Goal: Information Seeking & Learning: Understand process/instructions

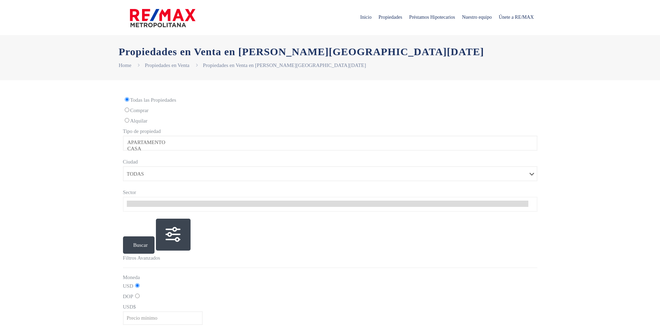
select select
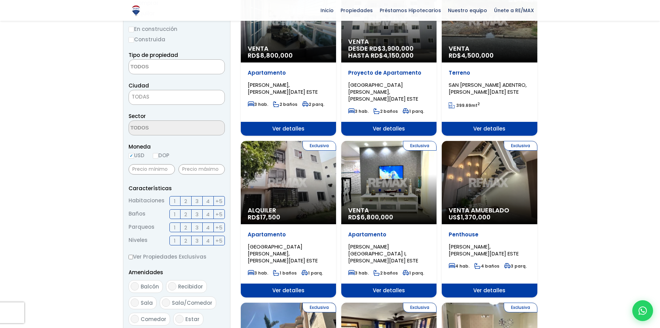
scroll to position [104, 0]
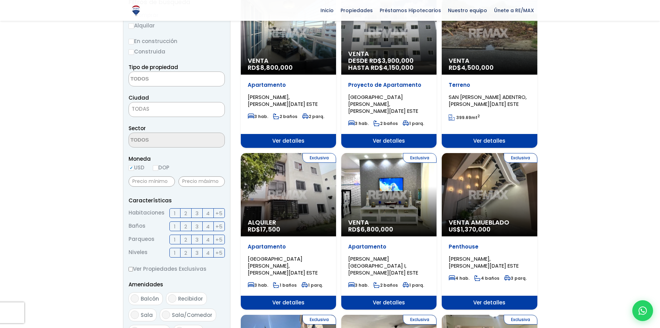
click at [394, 89] on div "Proyecto de Apartamento [GEOGRAPHIC_DATA][PERSON_NAME], [PERSON_NAME][DATE] ESTE" at bounding box center [388, 97] width 81 height 33
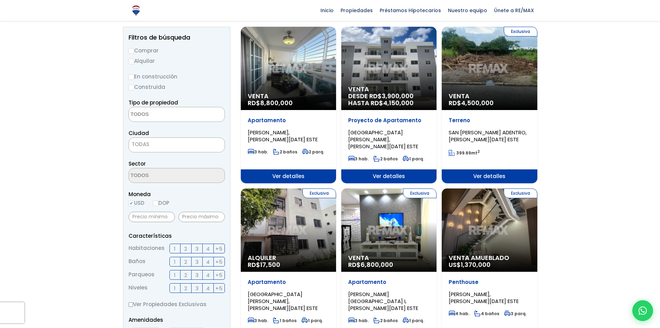
scroll to position [0, 0]
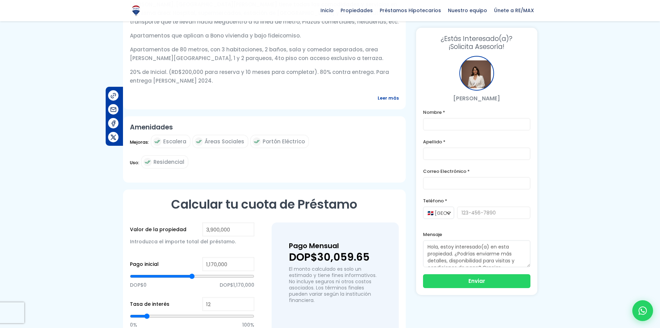
scroll to position [381, 0]
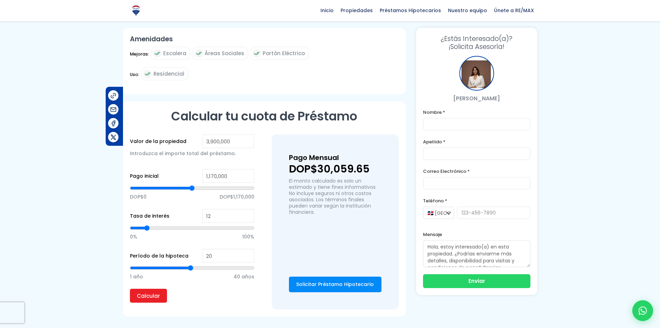
type input "1,936,953"
type input "1936953"
type input "1,891,512"
type input "1891512"
type input "1,846,070"
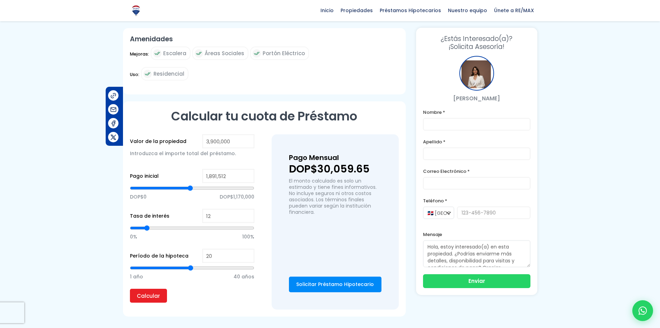
type input "1846070"
type input "1,823,349"
type input "1823349"
type input "1,811,989"
type input "1811989"
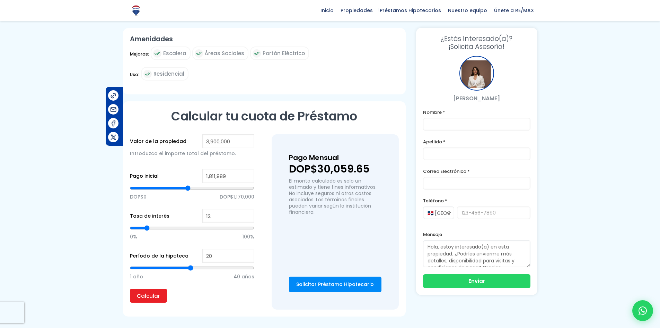
type input "1,800,628"
type input "1800628"
type input "1,777,907"
type input "1777907"
type input "1,743,826"
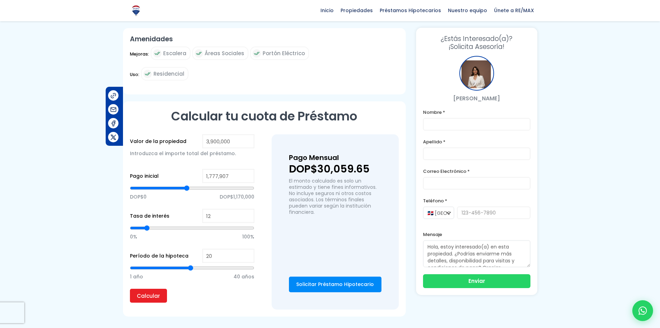
type input "1743826"
type input "1,721,105"
type input "1721105"
type input "1,687,024"
type input "1687024"
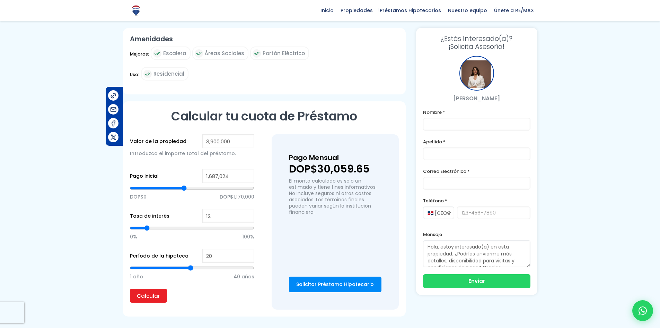
type input "1,652,943"
type input "1652943"
type input "1,630,222"
type input "1630222"
type input "1,618,861"
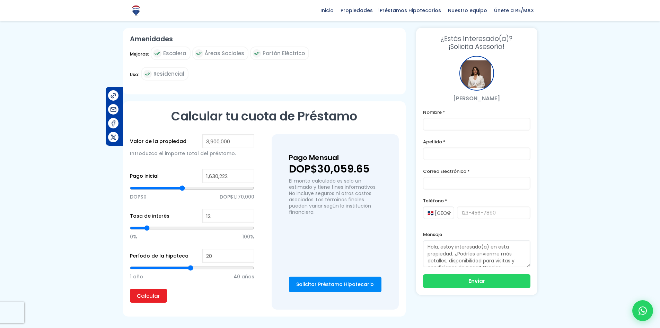
type input "1618861"
type input "1,607,501"
type input "1607501"
type input "1,596,140"
type input "1596140"
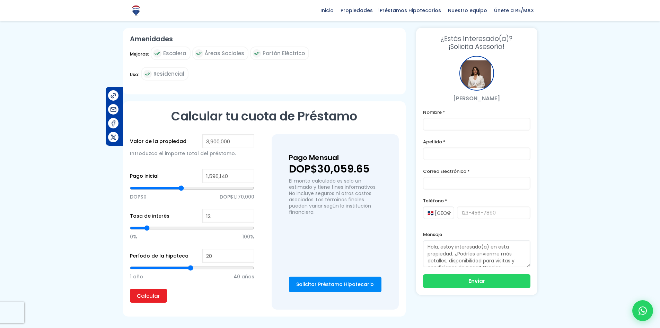
type input "1,584,780"
type input "1584780"
type input "1,573,420"
type input "1573420"
type input "1,562,059"
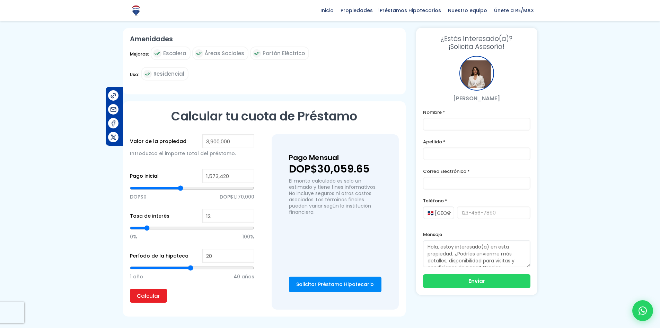
type input "1562059"
type input "1,550,699"
type input "1550699"
type input "1,493,896"
type input "1493896"
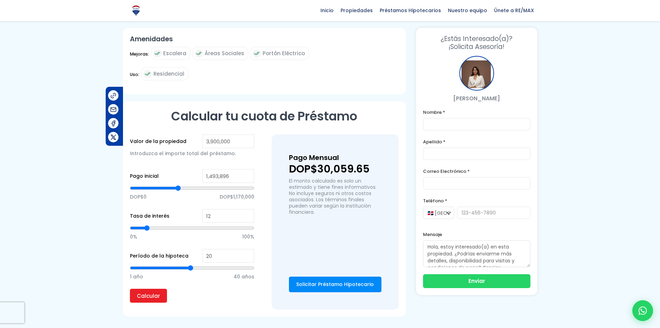
type input "1,459,815"
type input "1459815"
type input "1,425,734"
type input "1425734"
type input "1,391,653"
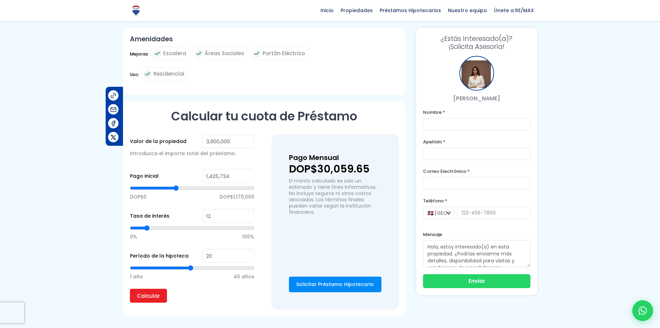
type input "1391653"
type input "1,368,932"
type input "1368932"
type input "1,357,571"
type input "1357571"
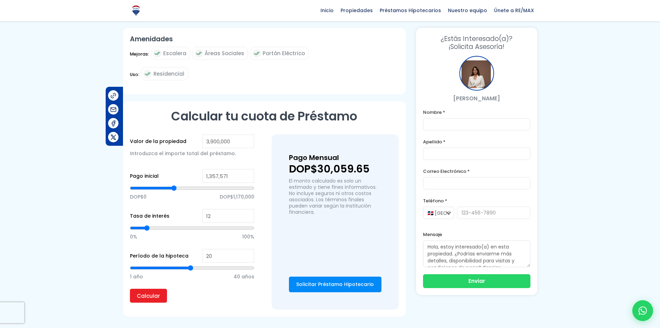
type input "1,346,211"
type input "1346211"
type input "1,334,850"
type input "1334850"
type input "1,175,804"
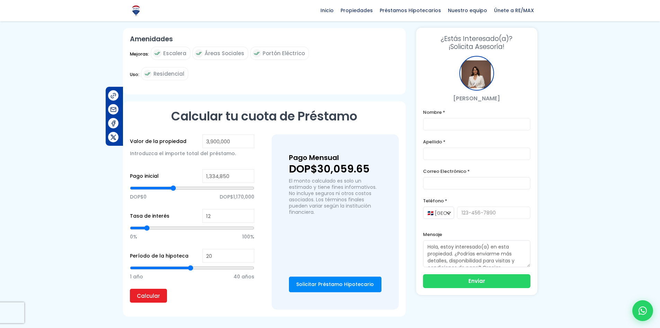
type input "1175804"
type input "1,005,398"
type input "1005398"
type input "914,515"
type input "914515"
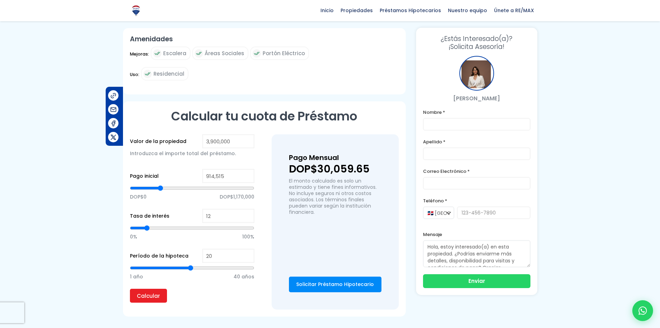
type input "857,712"
type input "857712"
type input "834,992"
type input "834992"
type input "800,910"
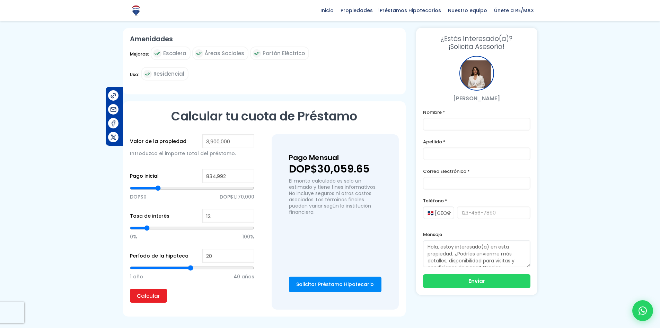
type input "800910"
type input "721,387"
type input "721387"
type input "607,783"
type input "607783"
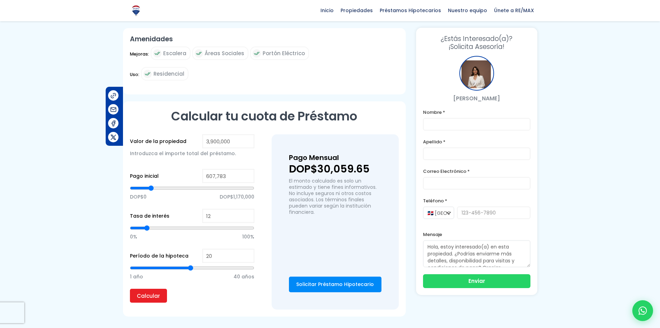
type input "494,179"
type input "494179"
type input "380,574"
type input "380574"
type input "301,051"
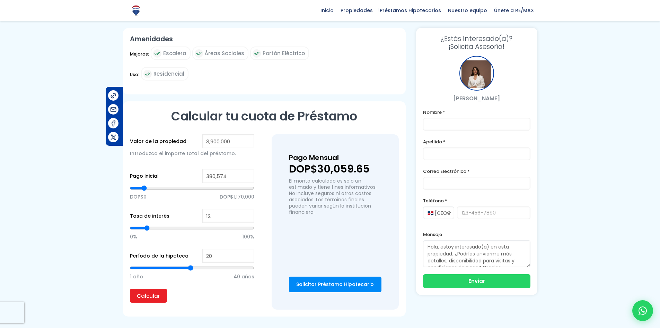
type input "301051"
type input "278,331"
type input "278331"
type input "221,528"
type input "221528"
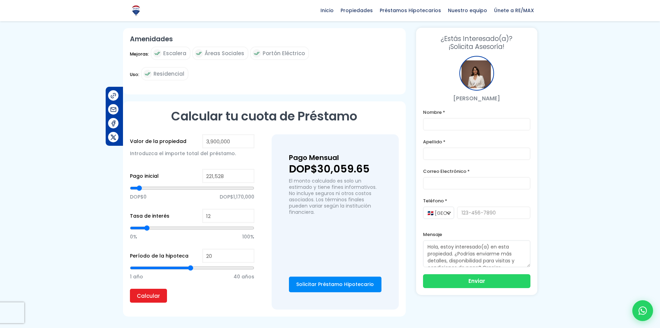
type input "85,203"
type input "85203"
type input "0"
drag, startPoint x: 193, startPoint y: 174, endPoint x: 116, endPoint y: 176, distance: 76.6
type input "0"
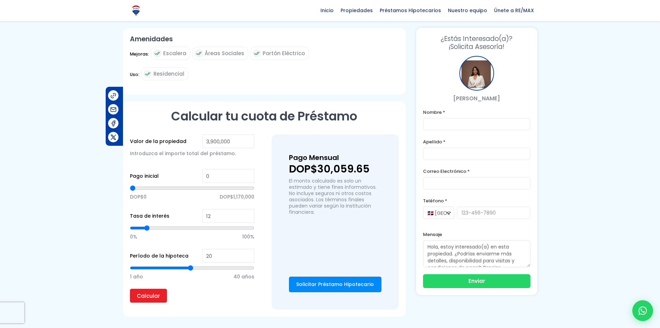
click at [130, 184] on input "range" at bounding box center [192, 187] width 124 height 7
type input "13"
type input "14"
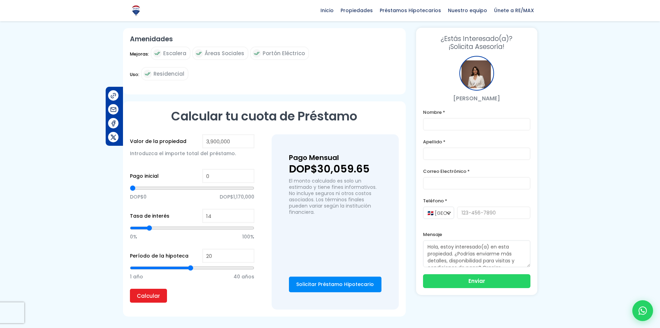
type input "15"
type input "16"
type input "17"
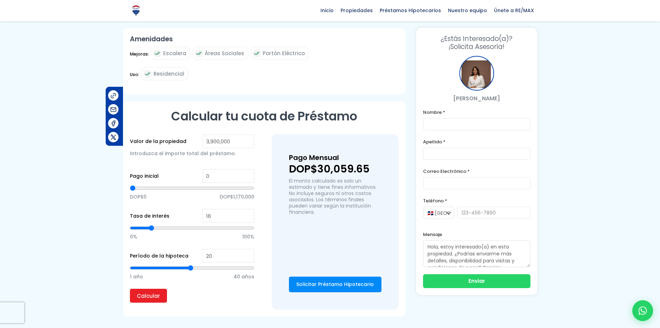
type input "17"
type input "18"
type input "19"
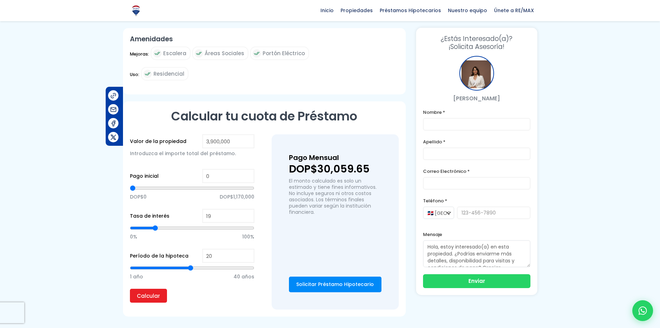
type input "18"
type input "17"
type input "16"
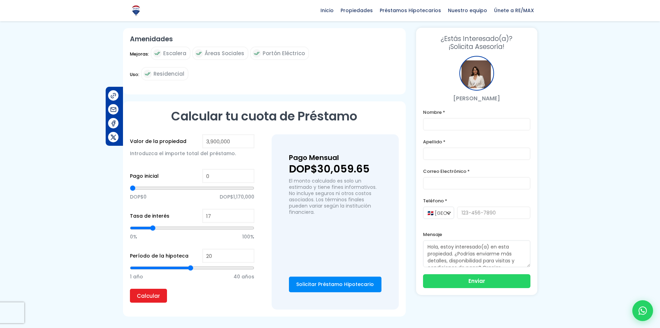
type input "16"
type input "15"
type input "14"
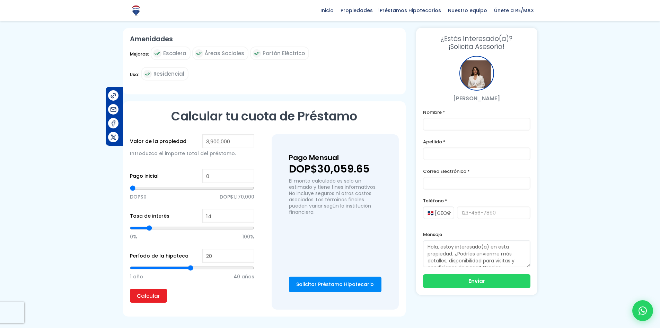
type input "13"
type input "14"
click at [149, 224] on input "range" at bounding box center [192, 227] width 124 height 7
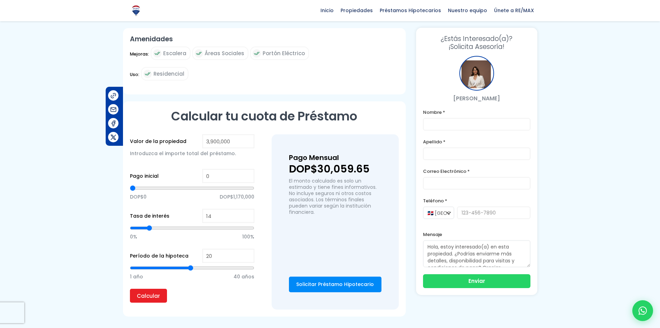
type input "12"
type input "13"
type input "14"
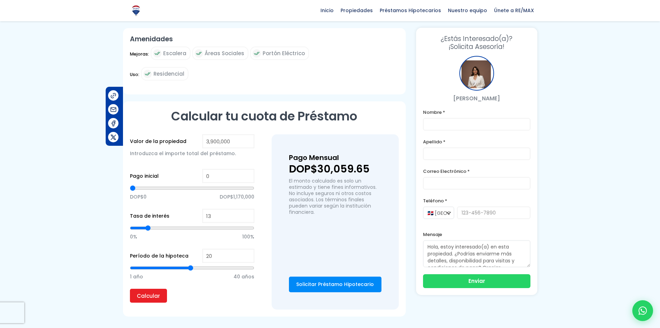
type input "14"
type input "15"
type input "16"
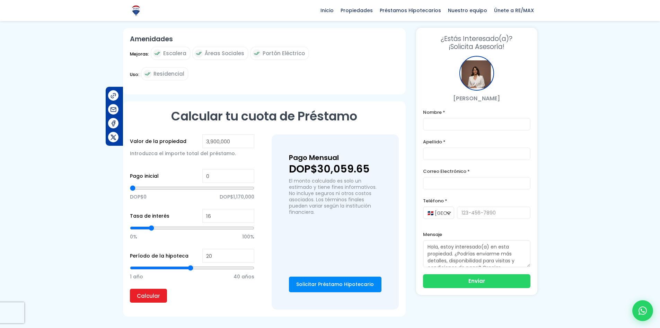
type input "15"
click at [150, 224] on input "range" at bounding box center [192, 227] width 124 height 7
type input "96,564"
type input "96564"
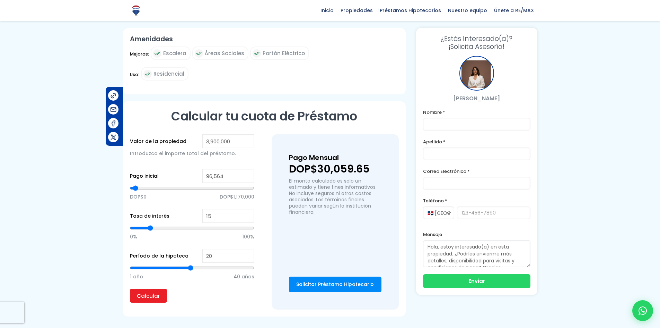
type input "119,285"
type input "119285"
type input "130,645"
type input "130645"
type input "142,005"
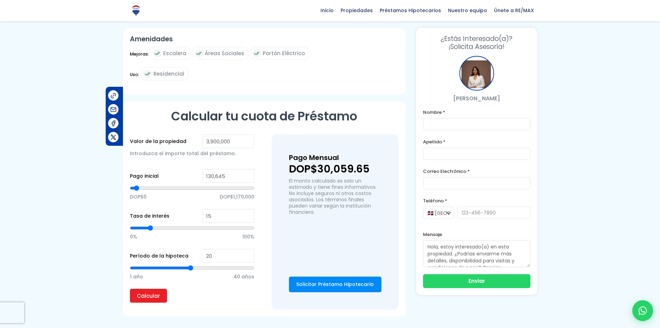
type input "142005"
type input "153,366"
type input "153366"
type input "164,726"
type input "164726"
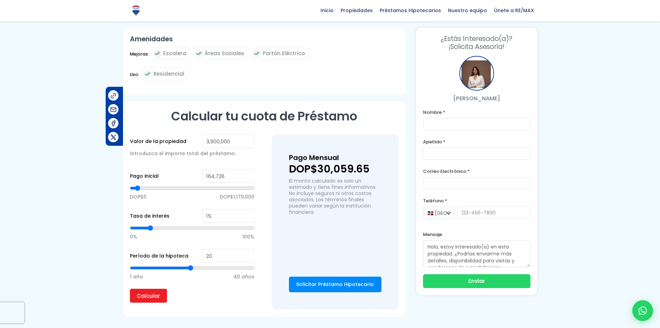
type input "176,087"
type input "176087"
type input "198,808"
type input "198808"
type input "210,168"
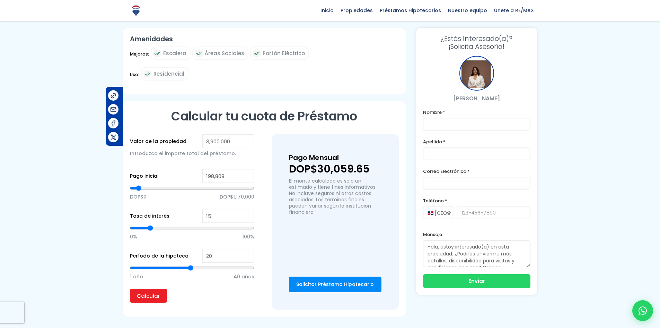
type input "210168"
type input "221,528"
type input "221528"
type input "232,889"
type input "232889"
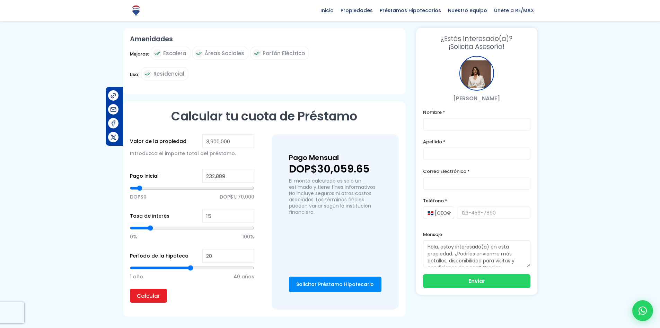
type input "255,610"
type input "255610"
type input "266,970"
type input "266970"
type input "278,331"
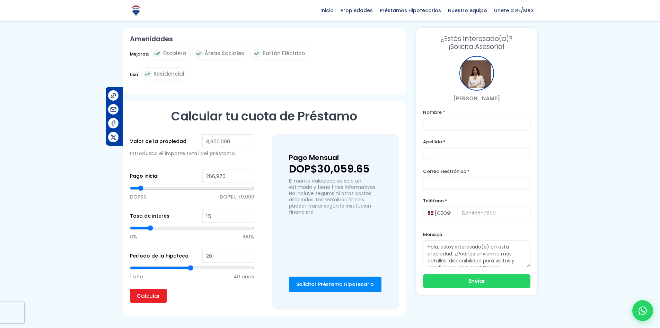
type input "278331"
type input "289,691"
type input "289691"
type input "301,051"
type input "301051"
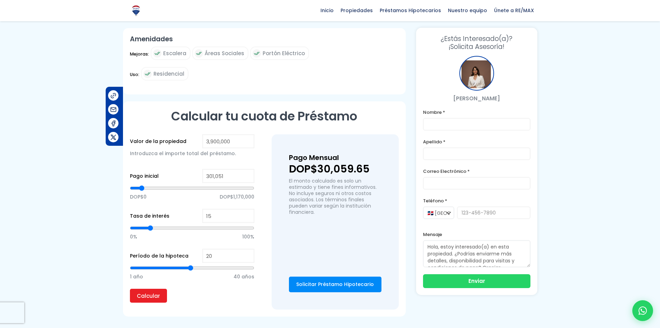
type input "312,412"
type input "312412"
type input "323,772"
type input "323772"
type input "346,493"
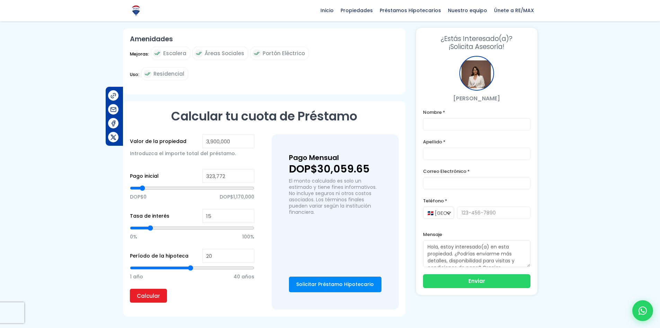
type input "346493"
type input "357,854"
type input "357854"
type input "369,214"
type input "369214"
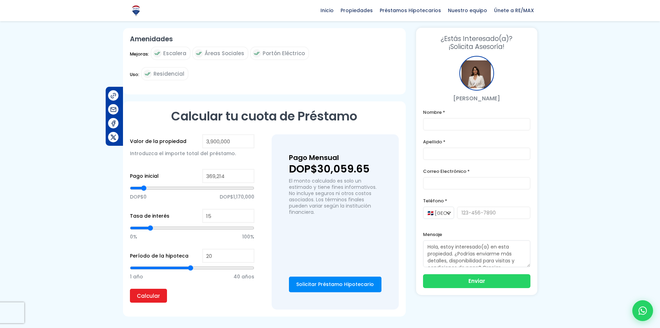
type input "380,574"
type input "380574"
type input "391,935"
type input "391935"
type input "403,295"
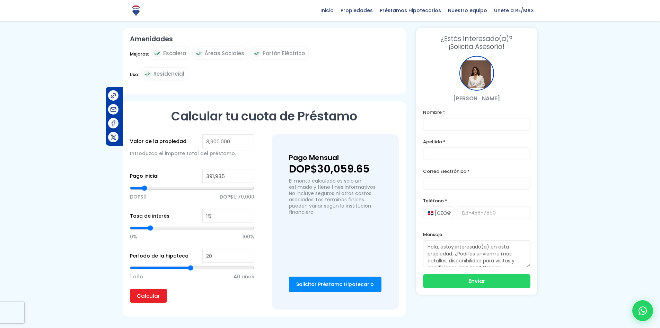
type input "403295"
type input "414,656"
type input "414656"
type input "448,737"
type input "448737"
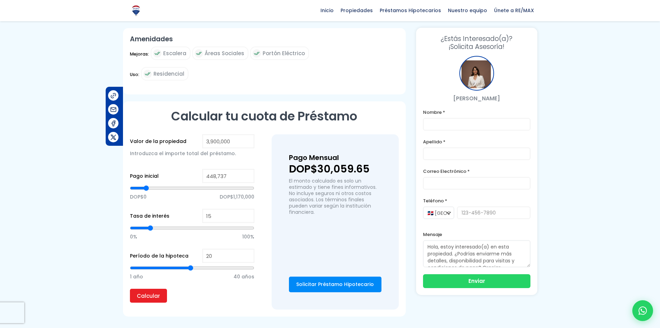
type input "460,097"
drag, startPoint x: 136, startPoint y: 173, endPoint x: 147, endPoint y: 173, distance: 11.1
type input "460097"
click at [147, 184] on input "range" at bounding box center [192, 187] width 124 height 7
click at [231, 169] on input "460,097" at bounding box center [228, 176] width 52 height 14
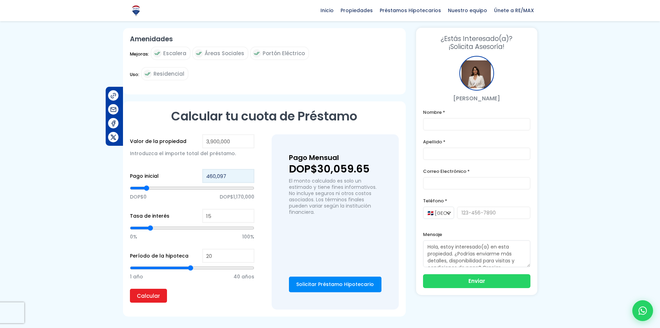
drag, startPoint x: 231, startPoint y: 161, endPoint x: 200, endPoint y: 161, distance: 31.5
click at [200, 169] on div "Pago inicial 460,097 DOP$0 DOP$1,170,000" at bounding box center [192, 189] width 124 height 40
type input "0"
type input "8"
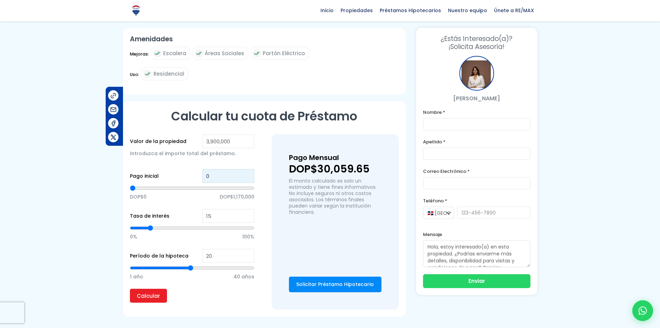
type input "8"
type input "80"
type input "800"
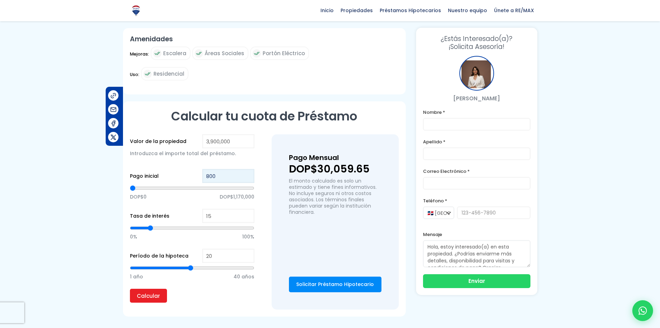
type input "8,000"
type input "8000"
type input "80,000"
type input "80000"
type input "800,000"
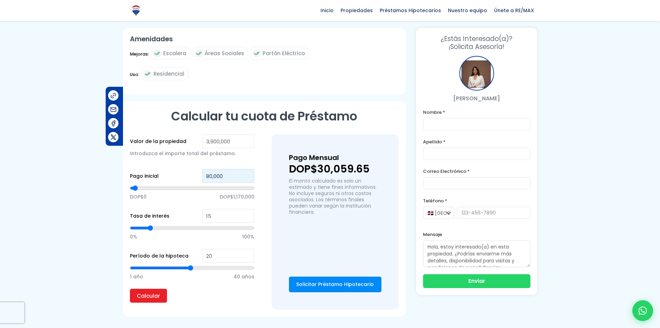
type input "800000"
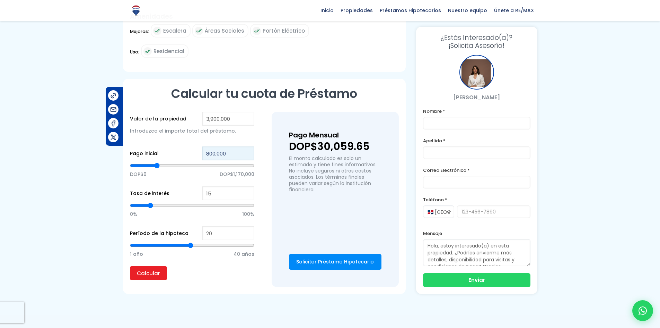
scroll to position [416, 0]
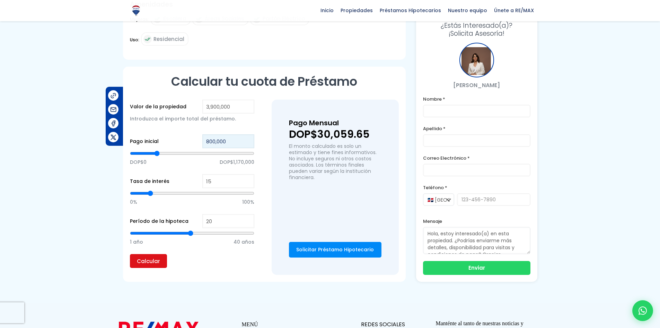
type input "800,000"
click at [155, 254] on input "Calcular" at bounding box center [148, 261] width 37 height 14
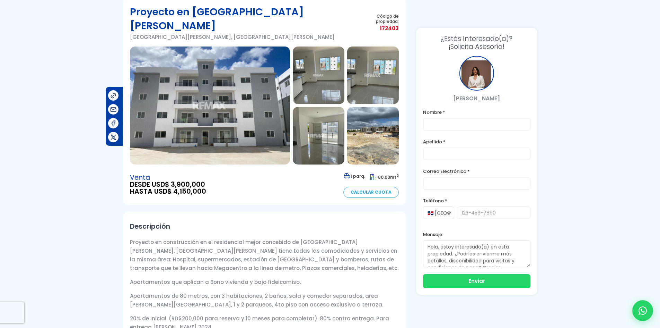
scroll to position [11, 0]
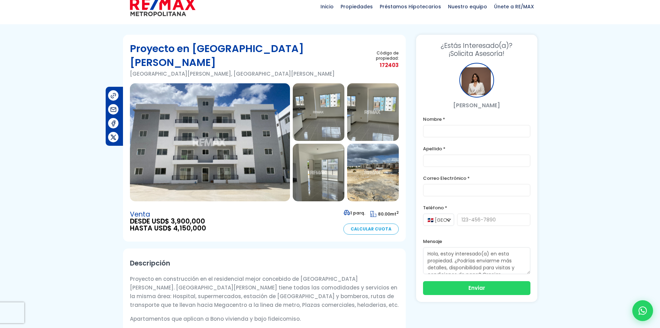
click at [224, 103] on img at bounding box center [210, 142] width 160 height 118
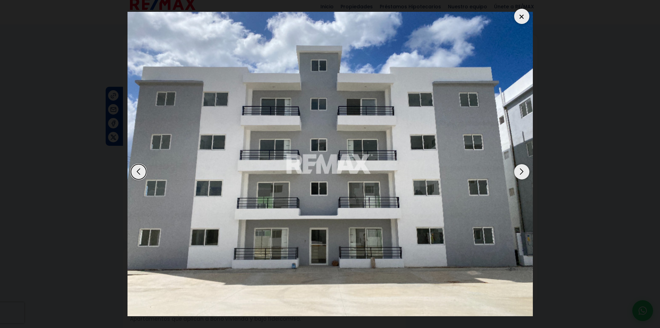
click at [523, 171] on div "Next slide" at bounding box center [521, 171] width 15 height 15
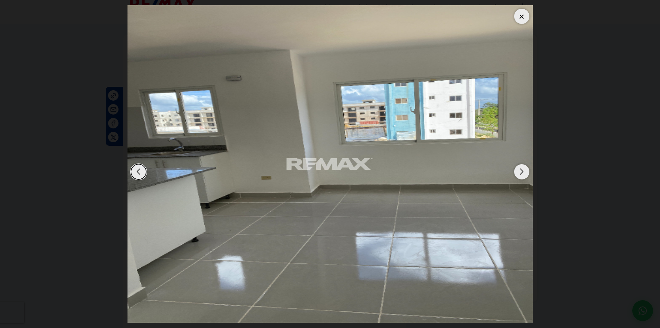
click at [523, 171] on div "Next slide" at bounding box center [521, 171] width 15 height 15
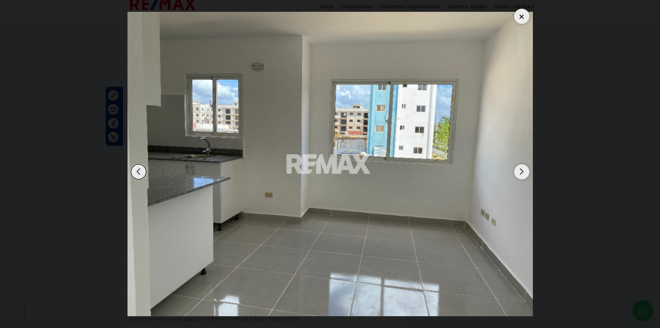
click at [523, 171] on div "Next slide" at bounding box center [521, 171] width 15 height 15
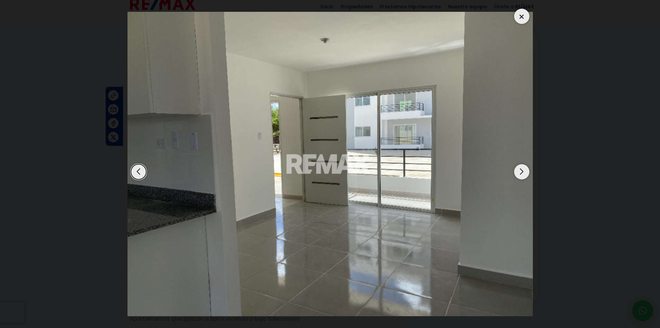
click at [523, 171] on div "Next slide" at bounding box center [521, 171] width 15 height 15
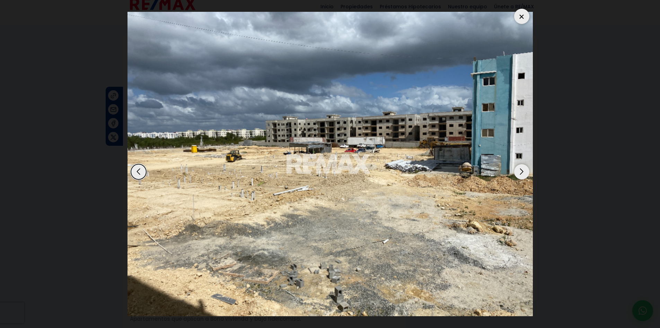
click at [437, 166] on img "5 / 14" at bounding box center [331, 164] width 406 height 304
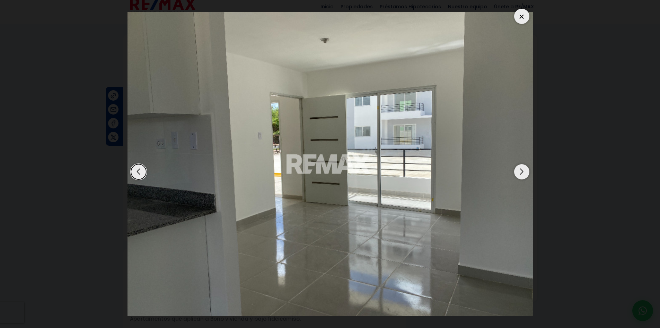
click at [519, 175] on div "Next slide" at bounding box center [521, 171] width 15 height 15
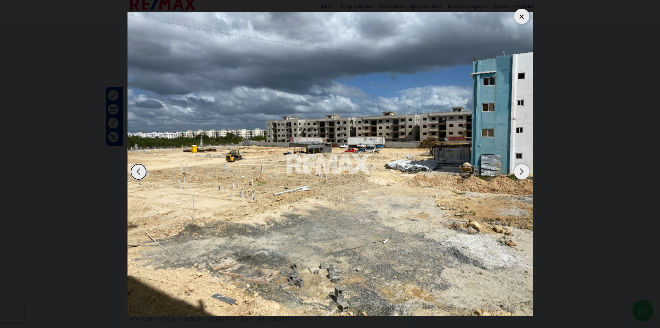
click at [524, 171] on div "Next slide" at bounding box center [521, 171] width 15 height 15
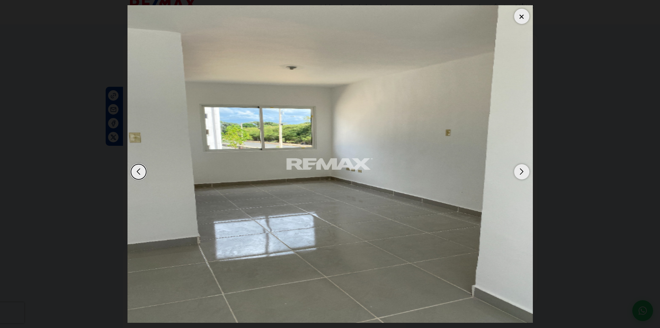
click at [524, 171] on div "Next slide" at bounding box center [521, 171] width 15 height 15
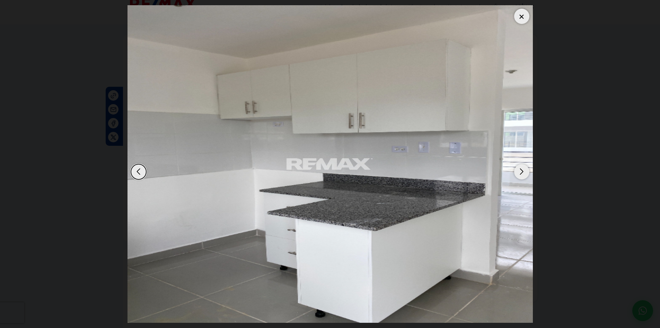
click at [136, 173] on div "Previous slide" at bounding box center [138, 171] width 15 height 15
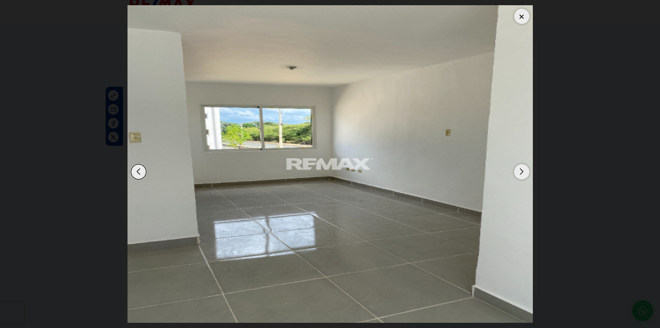
click at [522, 173] on div "Next slide" at bounding box center [521, 171] width 15 height 15
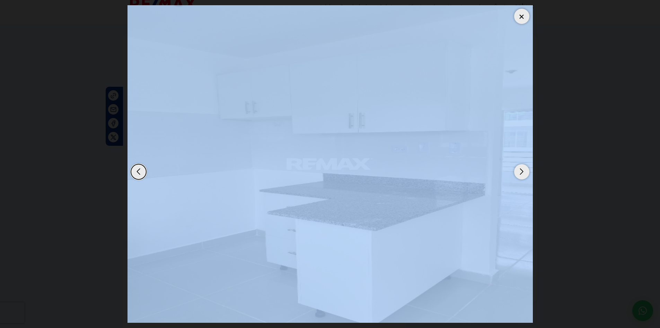
click at [522, 173] on div "Next slide" at bounding box center [521, 171] width 15 height 15
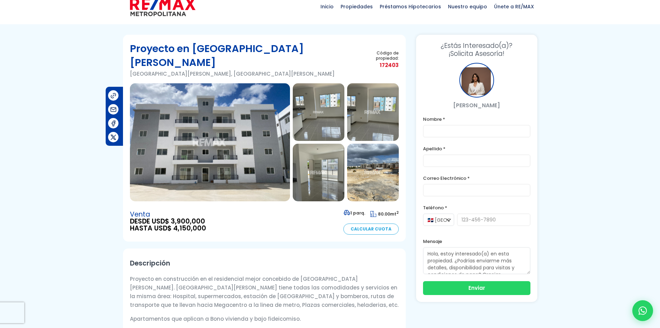
scroll to position [0, 0]
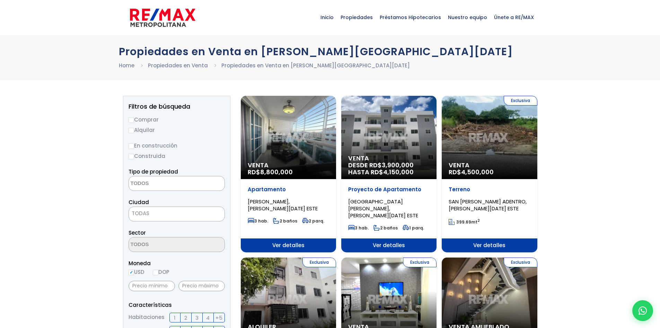
select select
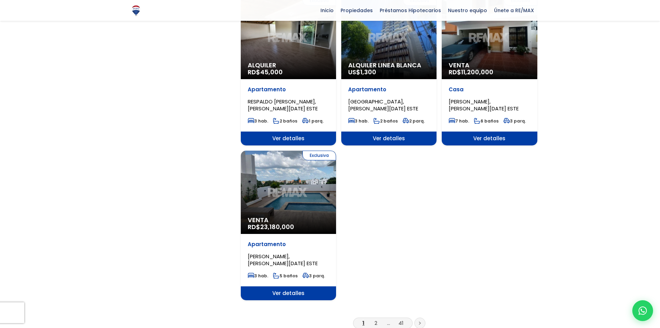
scroll to position [797, 0]
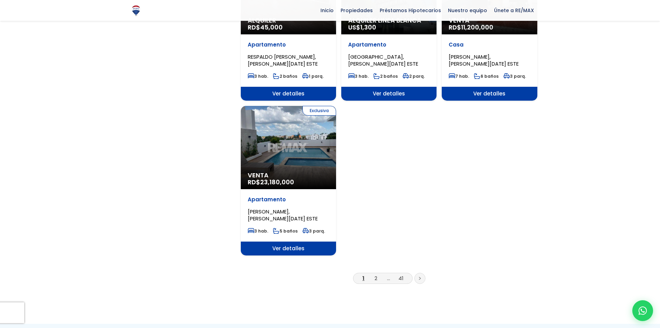
click at [282, 208] on span "[PERSON_NAME], [PERSON_NAME][DATE] ESTE" at bounding box center [283, 215] width 70 height 14
click at [294, 172] on span "Venta" at bounding box center [288, 175] width 81 height 7
click at [302, 241] on span "Ver detalles" at bounding box center [288, 248] width 95 height 14
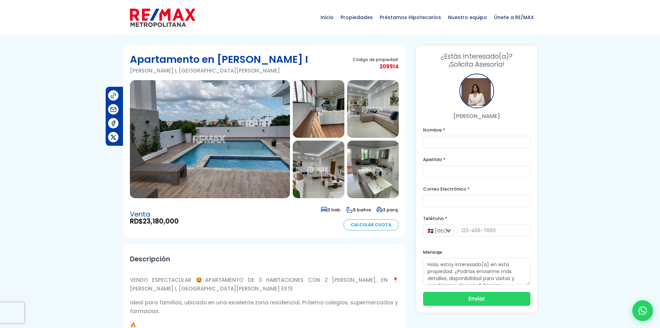
click at [180, 102] on img at bounding box center [210, 139] width 160 height 118
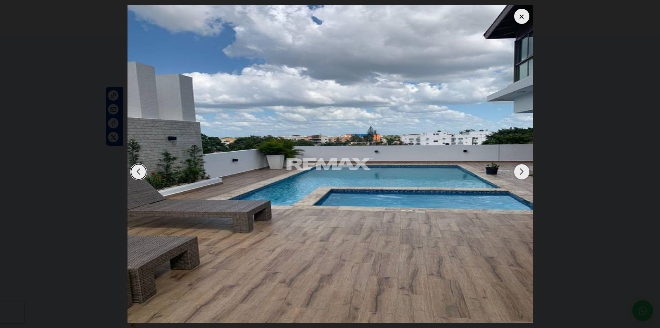
click at [527, 169] on div "Next slide" at bounding box center [521, 171] width 15 height 15
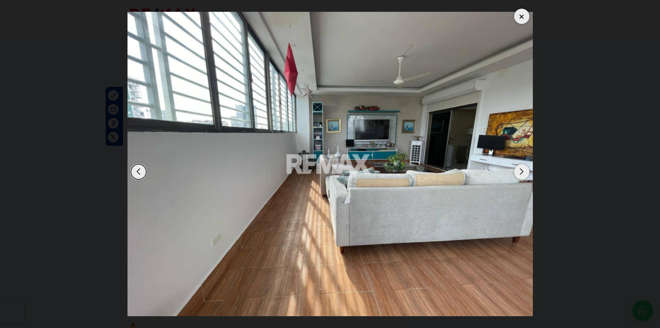
click at [527, 169] on div "Next slide" at bounding box center [521, 171] width 15 height 15
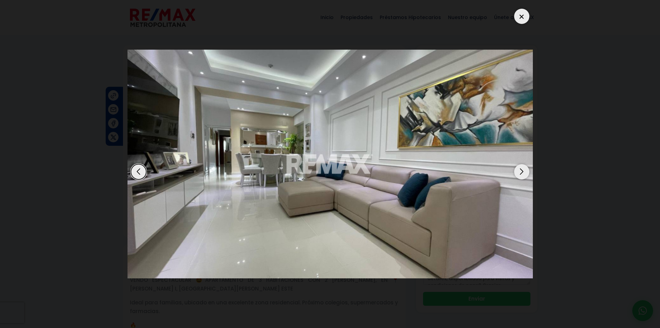
click at [527, 169] on div "Next slide" at bounding box center [521, 171] width 15 height 15
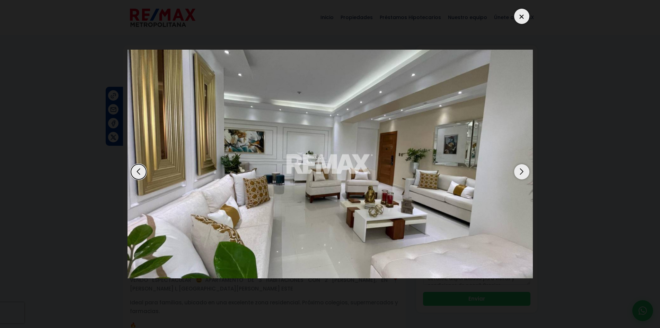
click at [527, 169] on div "Next slide" at bounding box center [521, 171] width 15 height 15
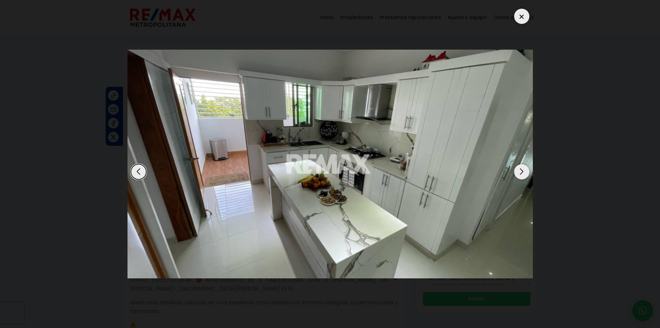
click at [516, 15] on div at bounding box center [521, 16] width 15 height 15
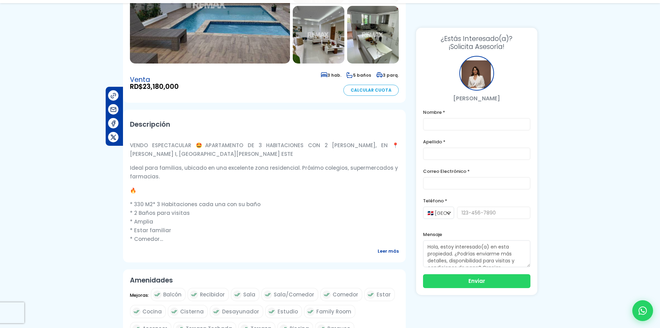
scroll to position [139, 0]
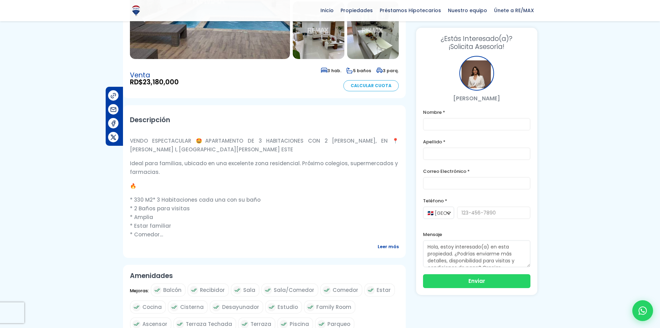
click at [376, 87] on link "Calcular Cuota" at bounding box center [371, 85] width 55 height 11
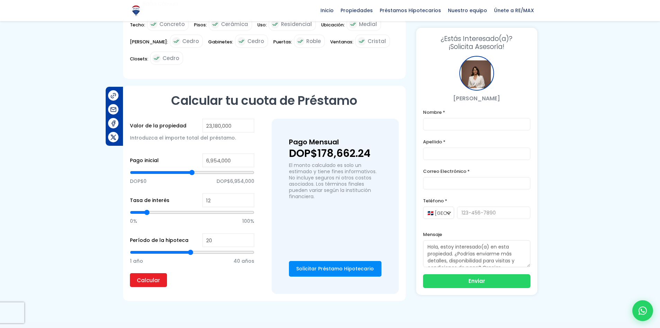
scroll to position [537, 0]
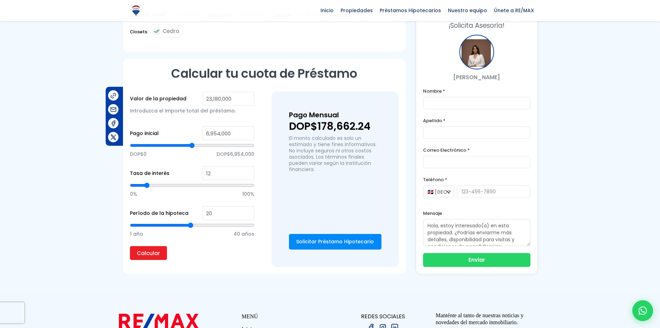
type input "27"
type input "36"
type input "40"
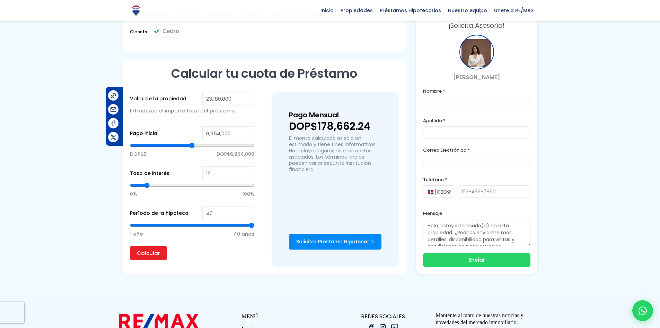
drag, startPoint x: 192, startPoint y: 209, endPoint x: 304, endPoint y: 214, distance: 112.4
type input "40"
click at [254, 222] on input "range" at bounding box center [192, 225] width 124 height 7
type input "14"
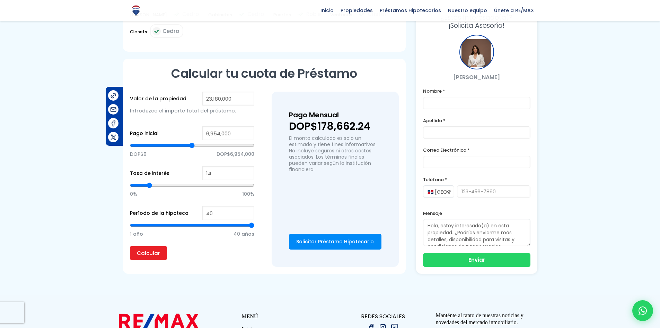
type input "15"
click at [151, 182] on input "range" at bounding box center [192, 185] width 124 height 7
type input "10,904,760"
type input "10904760"
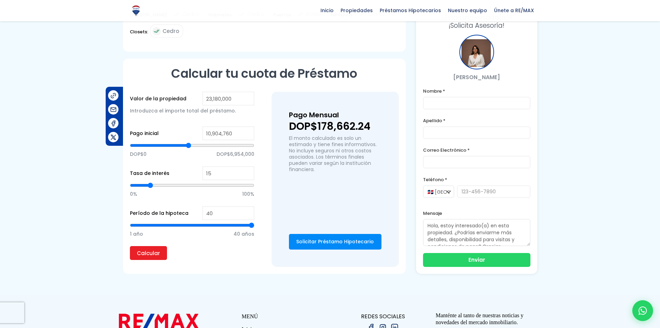
type input "10,837,238"
type input "10837238"
type input "10,702,195"
type input "10702195"
type input "10,567,151"
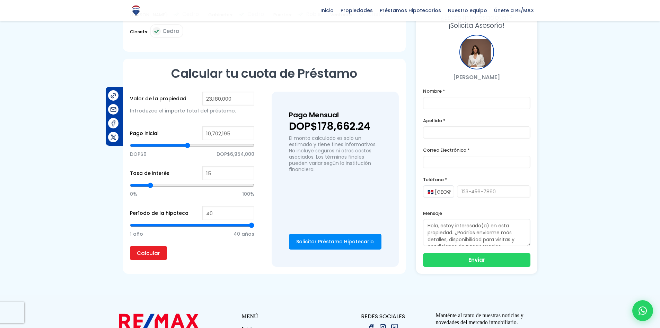
type input "10567151"
type input "10,432,108"
type input "10432108"
type input "10,297,064"
type input "10297064"
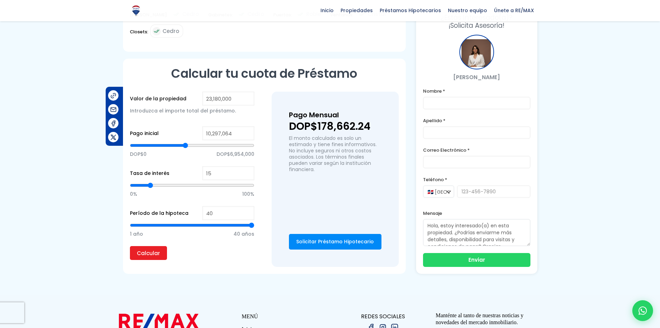
type input "10,229,543"
type input "10229543"
type input "10,162,021"
type input "10162021"
type input "9,959,456"
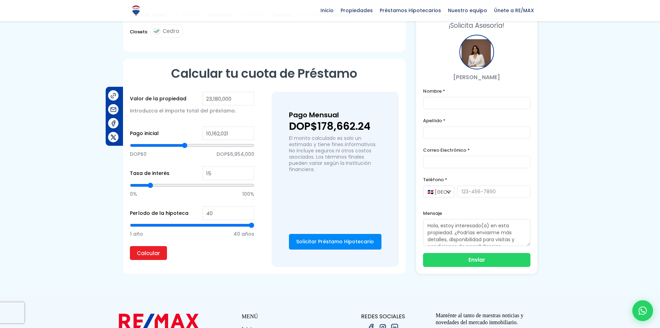
type input "9959456"
type input "9,824,412"
type input "9824412"
type input "9,621,847"
type input "9621847"
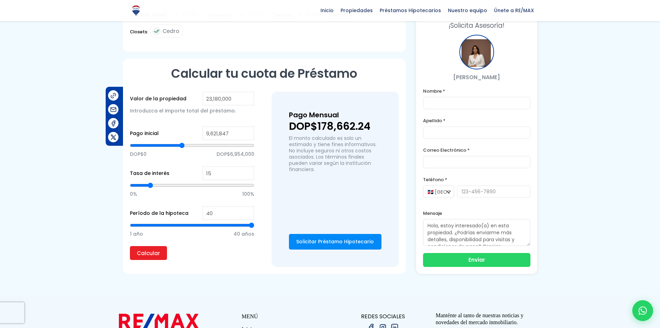
type input "9,486,804"
type input "9486804"
type input "9,284,238"
type input "9284238"
type input "9,149,195"
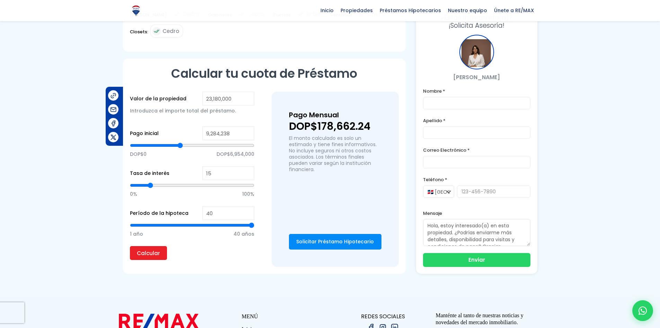
type input "9149195"
type input "8,879,108"
type input "8879108"
type input "8,744,064"
type input "8744064"
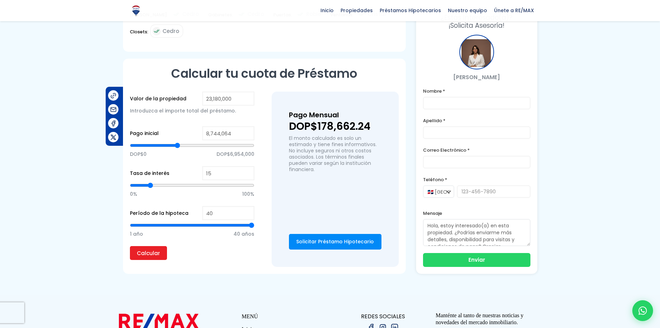
type input "8,676,543"
type input "8676543"
type input "8,609,021"
type input "8609021"
type input "8,541,499"
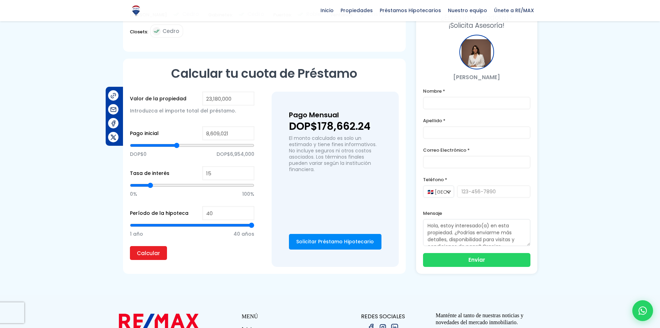
type input "8541499"
type input "8,473,978"
type input "8473978"
type input "8,406,456"
type input "8406456"
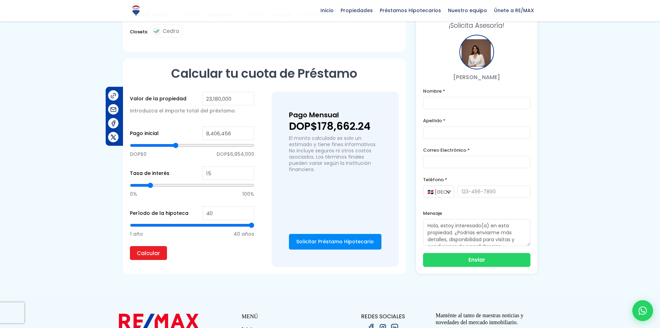
type input "8,271,412"
type input "8271412"
type input "8,203,891"
type input "8203891"
type input "8,136,369"
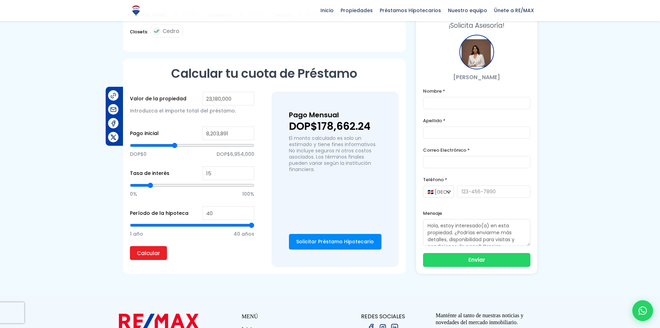
type input "8136369"
type input "8,068,847"
type input "8068847"
type input "8,001,325"
type input "8001325"
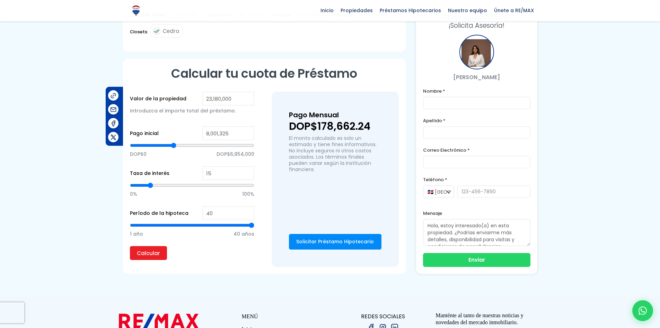
type input "7,933,804"
type input "7933804"
type input "8,001,325"
type input "8001325"
type input "8,068,847"
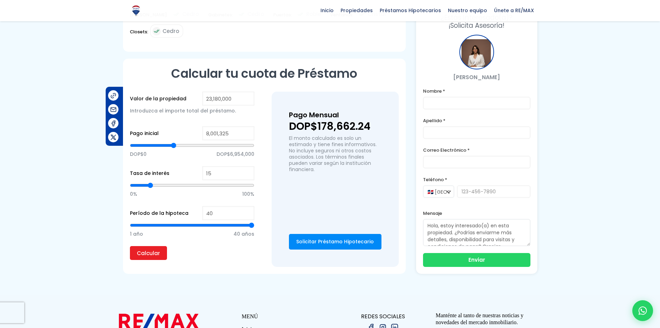
type input "8068847"
type input "8,136,369"
type input "8136369"
type input "8,203,891"
type input "8203891"
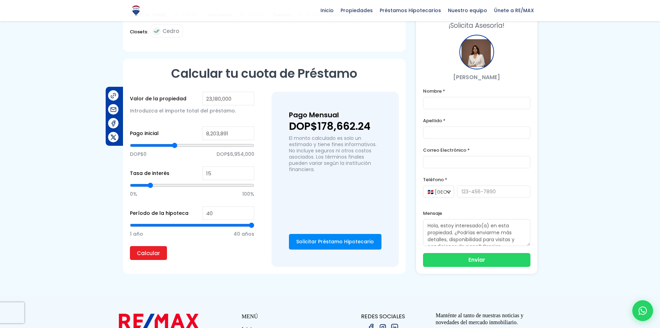
type input "8,271,412"
type input "8271412"
type input "8,473,978"
type input "8473978"
type input "8,609,021"
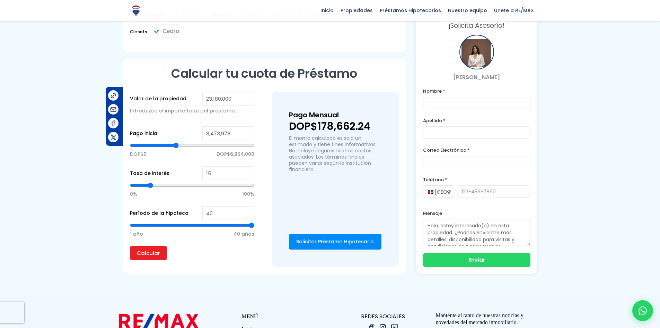
type input "8609021"
type input "8,811,586"
type input "8811586"
type input "9,081,673"
type input "9081673"
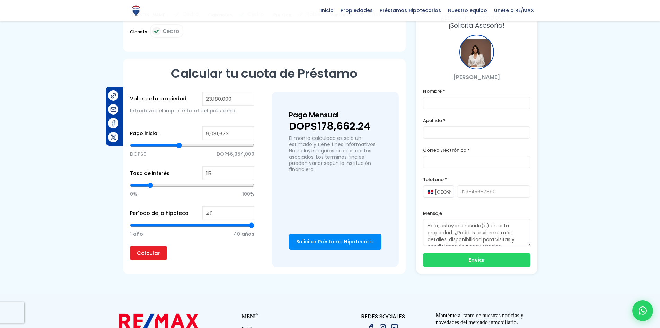
type input "9,351,760"
type input "9351760"
type input "9,621,847"
type input "9621847"
type input "9,959,456"
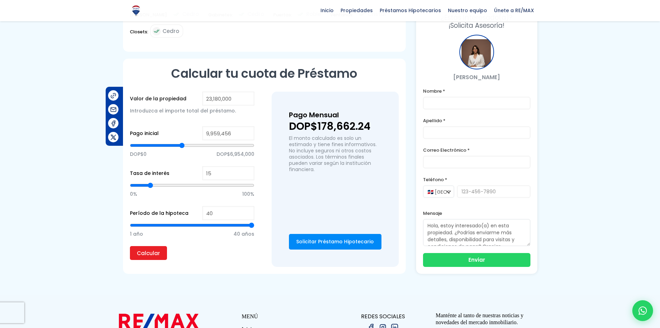
type input "9959456"
type input "10,432,108"
type input "10432108"
type input "10,769,716"
type input "10769716"
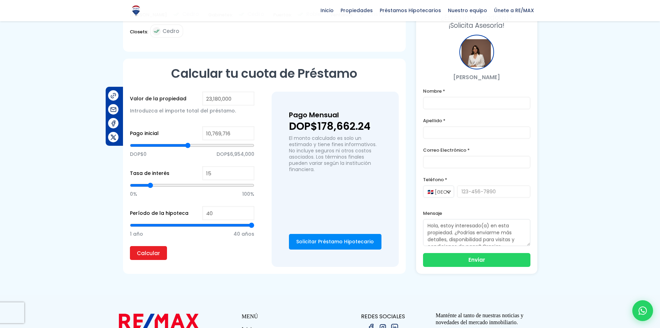
type input "11,107,325"
type input "11107325"
type input "11,444,934"
type input "11444934"
type input "11,782,542"
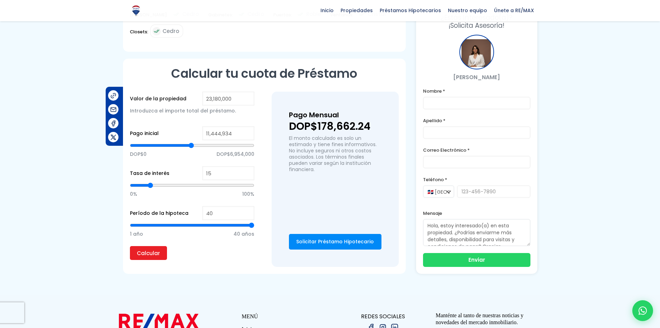
type input "11782542"
type input "12,255,195"
type input "12255195"
type input "12,862,890"
type input "12862890"
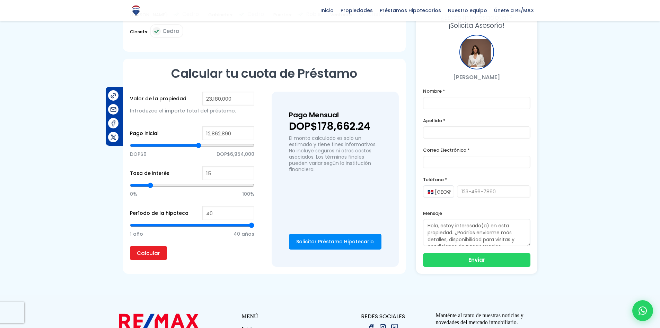
type input "13,403,064"
type input "13403064"
type input "13,875,716"
type input "13875716"
type input "14,078,281"
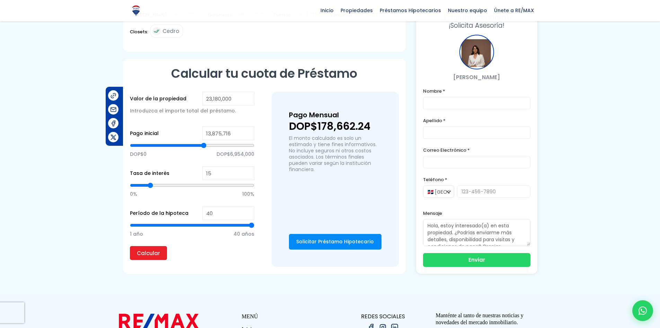
type input "14078281"
type input "14,348,368"
type input "14348368"
type input "14,415,890"
type input "14415890"
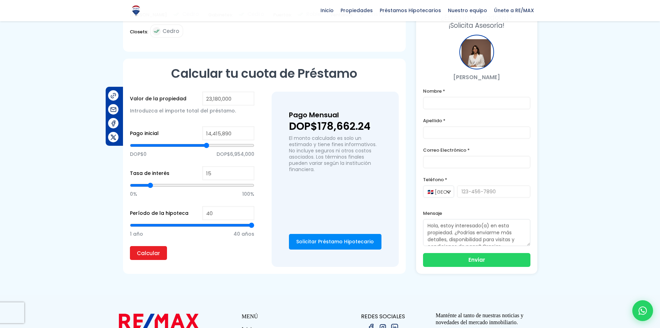
type input "14,483,412"
type input "14483412"
type input "14,550,934"
type input "14550934"
type input "14,618,455"
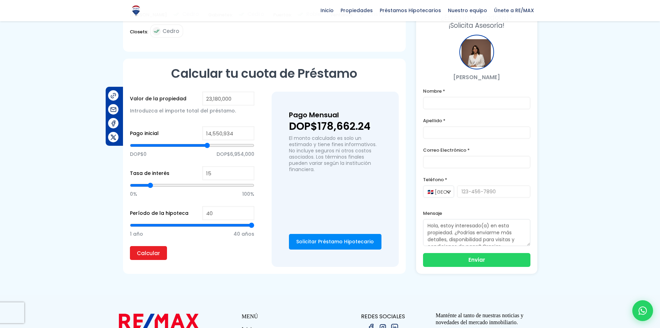
type input "14618455"
type input "14,685,977"
type input "14685977"
type input "14,753,499"
type input "14753499"
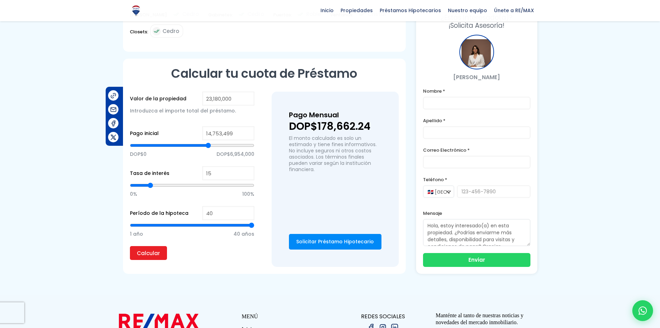
type input "14,956,064"
type input "14956064"
type input "15,091,107"
type input "15091107"
type input "15,361,194"
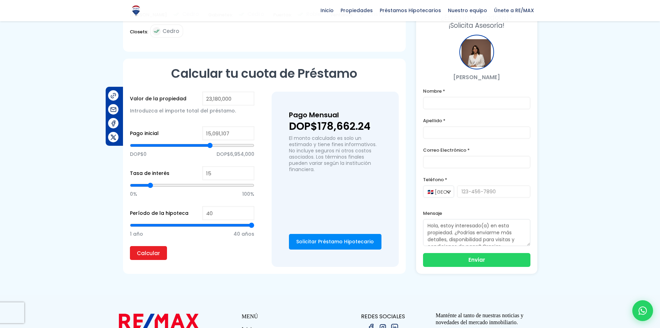
type input "15361194"
type input "15,766,325"
type input "15766325"
type input "15,968,890"
type input "15968890"
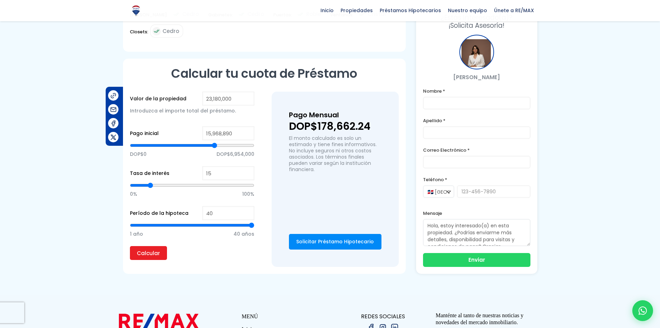
type input "16,238,977"
type input "16238977"
type input "16,509,064"
type input "16509064"
type input "16,779,151"
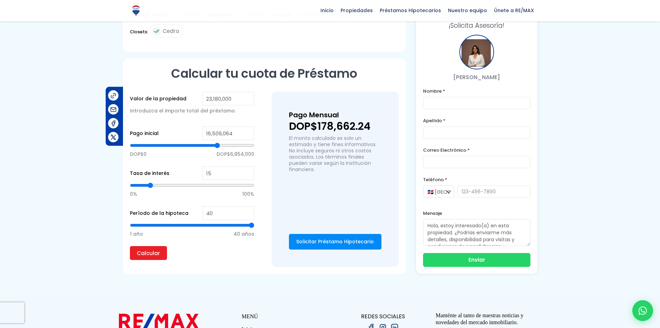
type input "16779151"
type input "17,116,759"
type input "17116759"
type input "17,319,325"
type input "17319325"
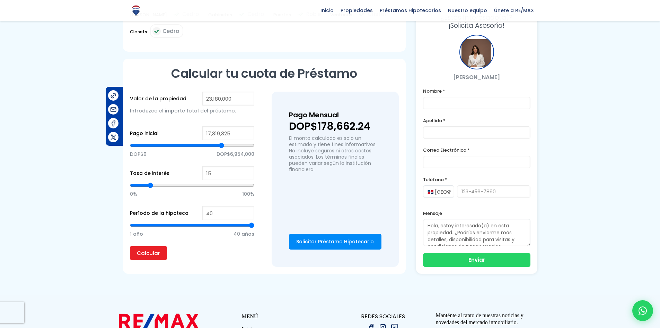
type input "17,454,368"
type input "17454368"
type input "17,589,411"
type input "17589411"
type input "17,656,933"
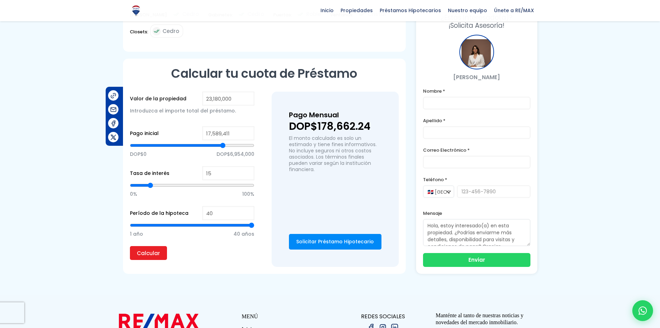
type input "17656933"
type input "17,927,020"
type input "17927020"
type input "18,062,064"
type input "18062064"
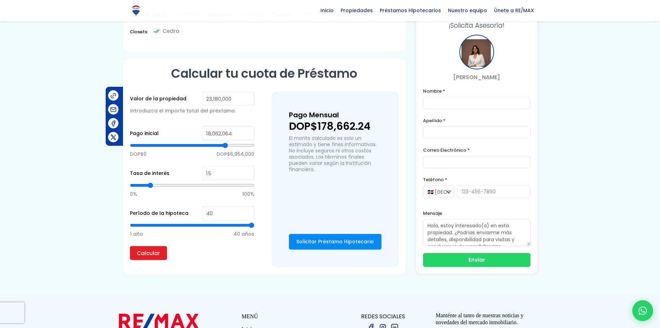
type input "18,129,585"
type input "18129585"
type input "18,197,107"
type input "18197107"
type input "18,332,151"
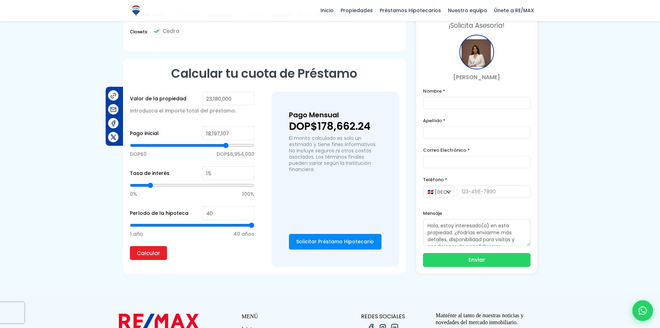
type input "18332151"
type input "18,467,194"
type input "18467194"
type input "18,602,237"
type input "18602237"
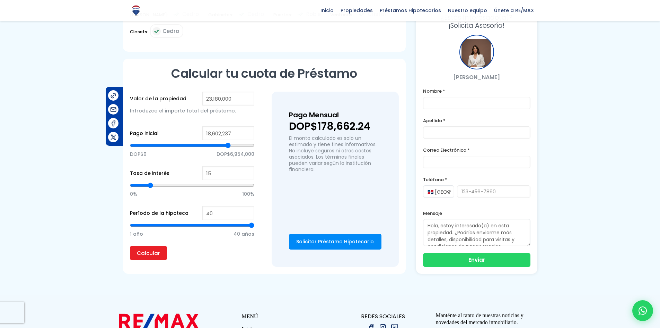
type input "18,669,759"
type input "18669759"
type input "18,737,281"
type input "18737281"
type input "18,804,803"
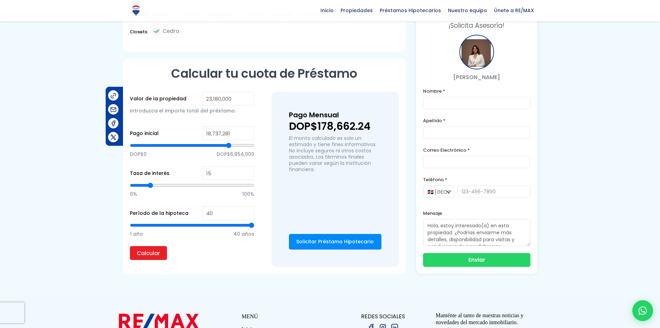
type input "18804803"
type input "18,872,324"
type input "18872324"
type input "18,939,846"
type input "18939846"
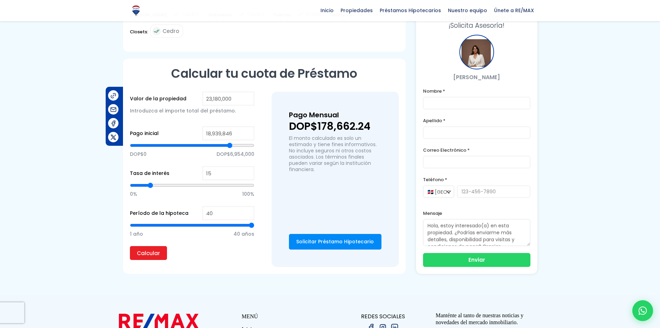
type input "19,007,368"
type input "19007368"
type input "19,209,933"
type input "19209933"
type input "19,344,977"
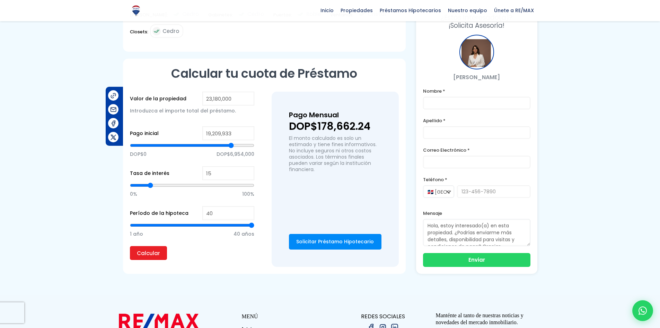
type input "19344977"
type input "19,480,020"
type input "19480020"
type input "19,547,542"
type input "19547542"
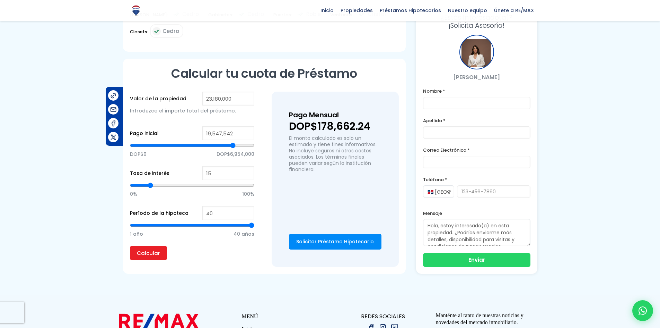
type input "19,615,063"
type input "19615063"
type input "19,547,542"
type input "19547542"
type input "19,480,020"
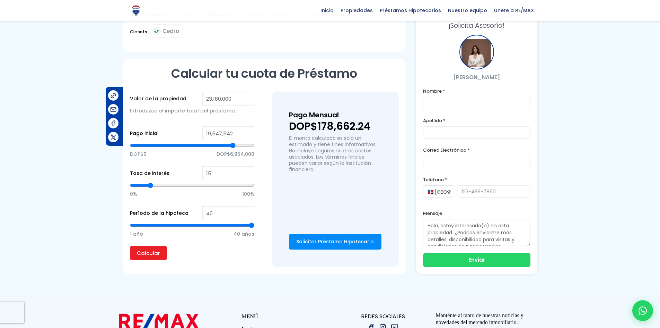
type input "19480020"
type input "19,209,933"
type input "19209933"
type input "18,602,237"
type input "18602237"
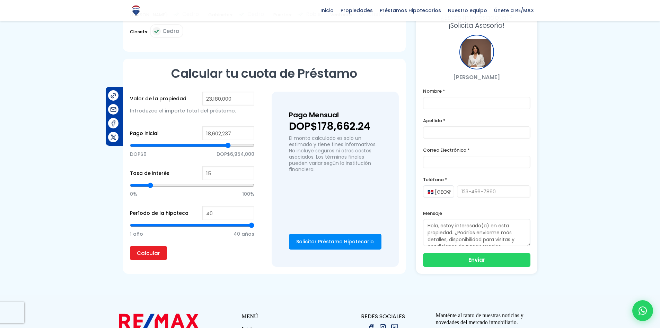
type input "17,724,455"
type input "17724455"
type input "16,509,064"
type input "16509064"
type input "15,158,629"
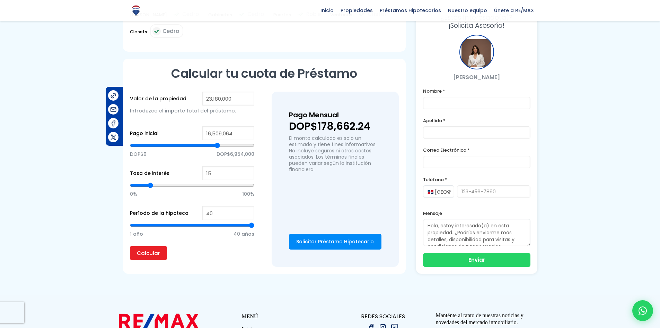
type input "15158629"
type input "13,268,021"
type input "13268021"
drag, startPoint x: 189, startPoint y: 129, endPoint x: 195, endPoint y: 132, distance: 7.3
click at [151, 142] on input "range" at bounding box center [192, 145] width 124 height 7
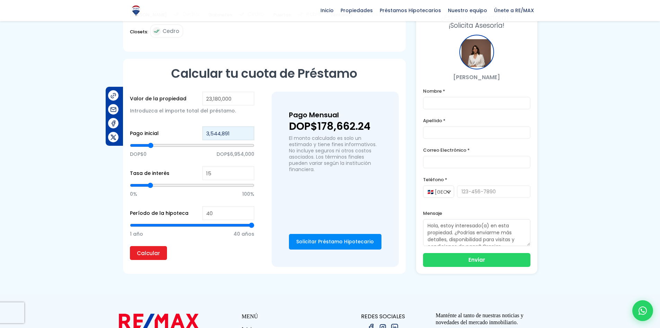
drag, startPoint x: 231, startPoint y: 116, endPoint x: 184, endPoint y: 115, distance: 46.1
click at [184, 126] on div "Pago inicial 3,544,891 DOP$0 DOP$6,954,000" at bounding box center [192, 146] width 124 height 40
click at [148, 246] on input "Calcular" at bounding box center [148, 253] width 37 height 14
drag, startPoint x: 148, startPoint y: 168, endPoint x: 143, endPoint y: 167, distance: 4.9
click at [143, 182] on input "range" at bounding box center [192, 185] width 124 height 7
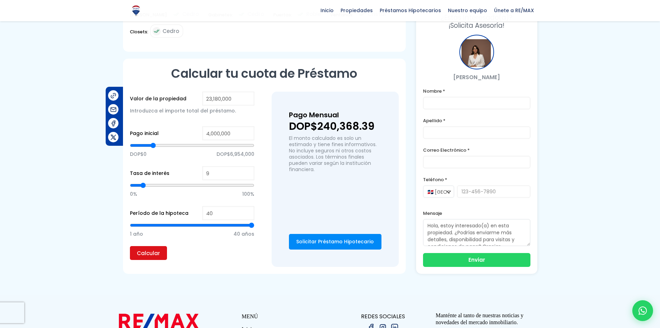
click at [155, 246] on input "Calcular" at bounding box center [148, 253] width 37 height 14
drag, startPoint x: 154, startPoint y: 128, endPoint x: 164, endPoint y: 128, distance: 9.7
click at [164, 142] on input "range" at bounding box center [192, 145] width 124 height 7
click at [153, 246] on input "Calcular" at bounding box center [148, 253] width 37 height 14
drag, startPoint x: 164, startPoint y: 129, endPoint x: 185, endPoint y: 132, distance: 21.4
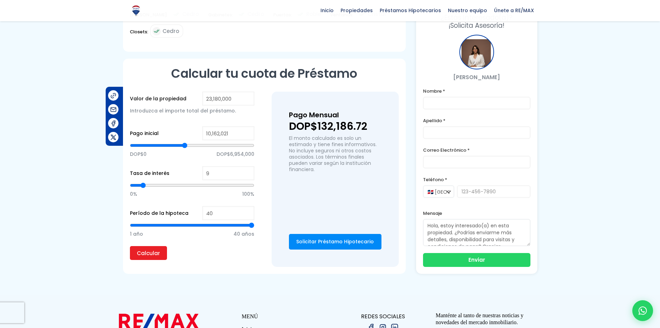
click at [185, 142] on input "range" at bounding box center [192, 145] width 124 height 7
click at [160, 246] on input "Calcular" at bounding box center [148, 253] width 37 height 14
click at [141, 182] on input "range" at bounding box center [192, 185] width 124 height 7
click at [158, 246] on input "Calcular" at bounding box center [148, 253] width 37 height 14
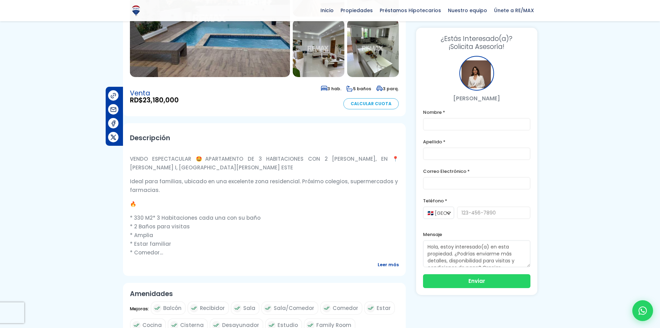
scroll to position [0, 0]
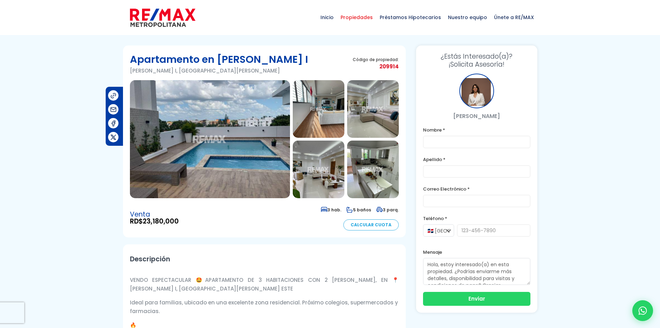
click at [365, 14] on span "Propiedades" at bounding box center [356, 17] width 39 height 21
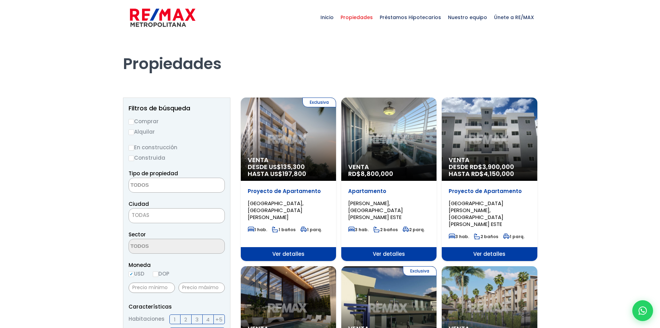
select select
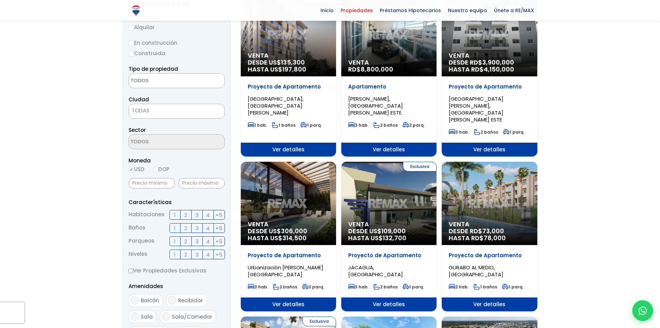
scroll to position [69, 0]
